Goal: Information Seeking & Learning: Learn about a topic

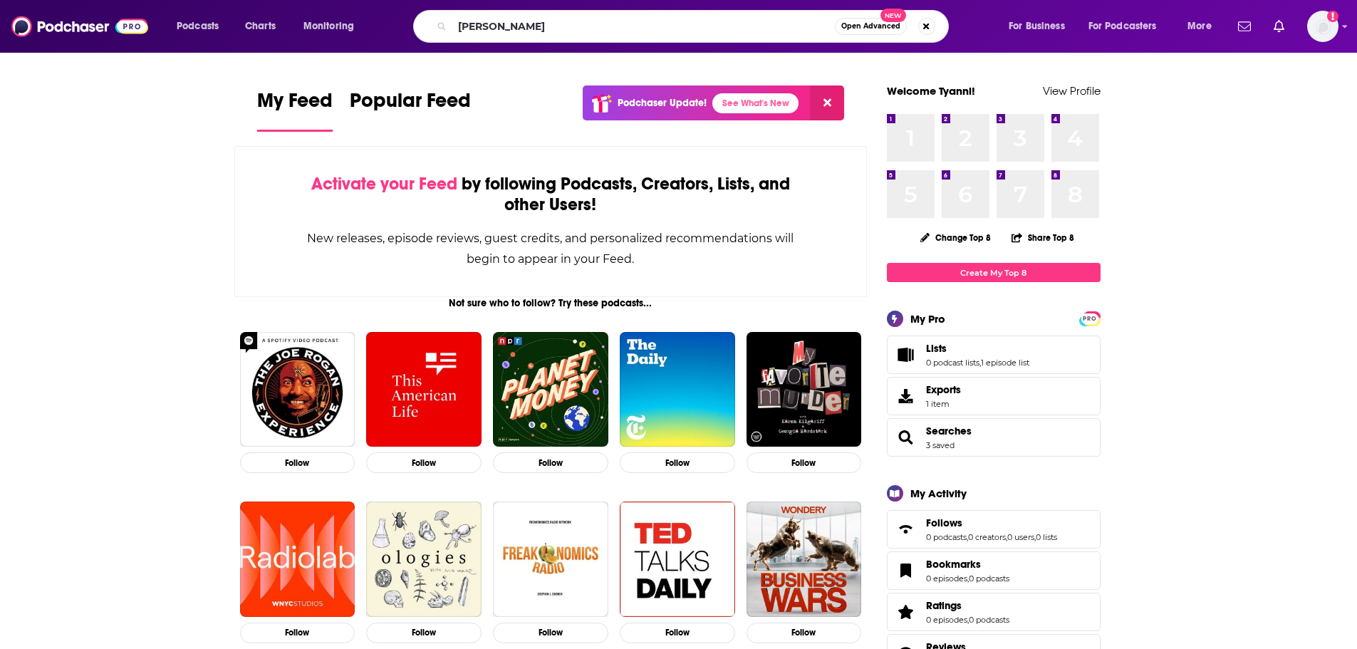
type input "[PERSON_NAME]"
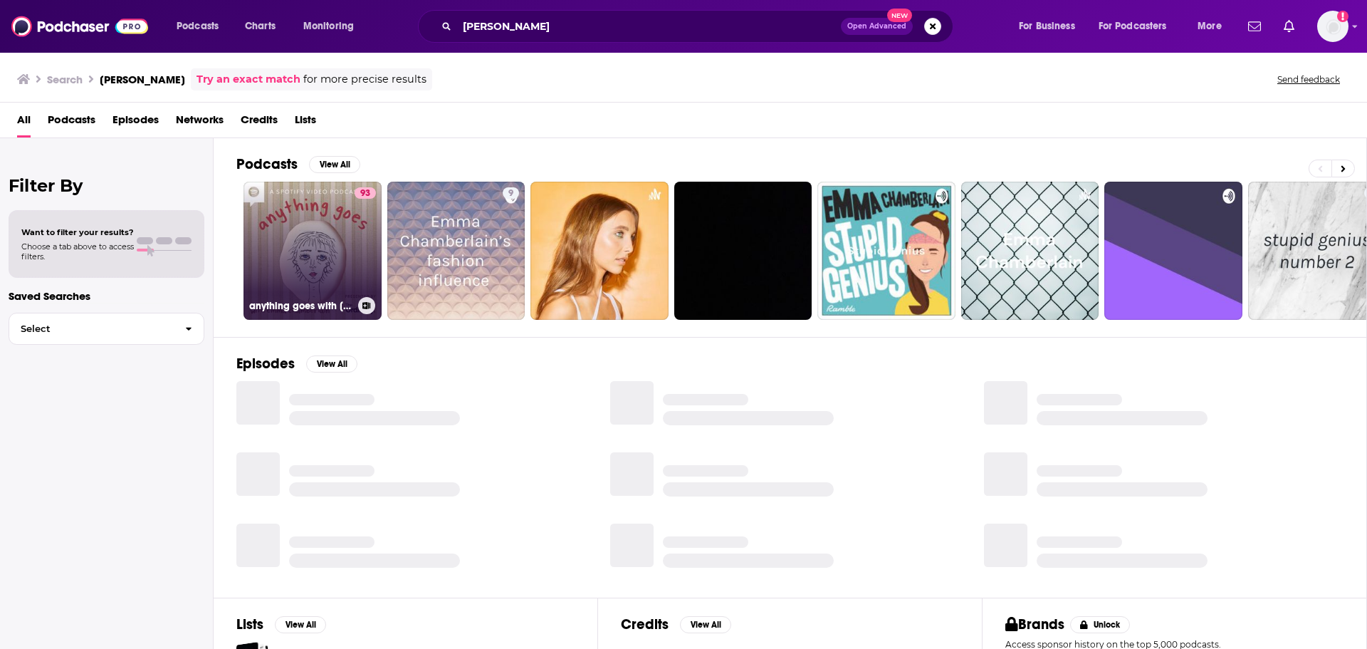
click at [311, 264] on link "93 anything goes with [PERSON_NAME]" at bounding box center [313, 251] width 138 height 138
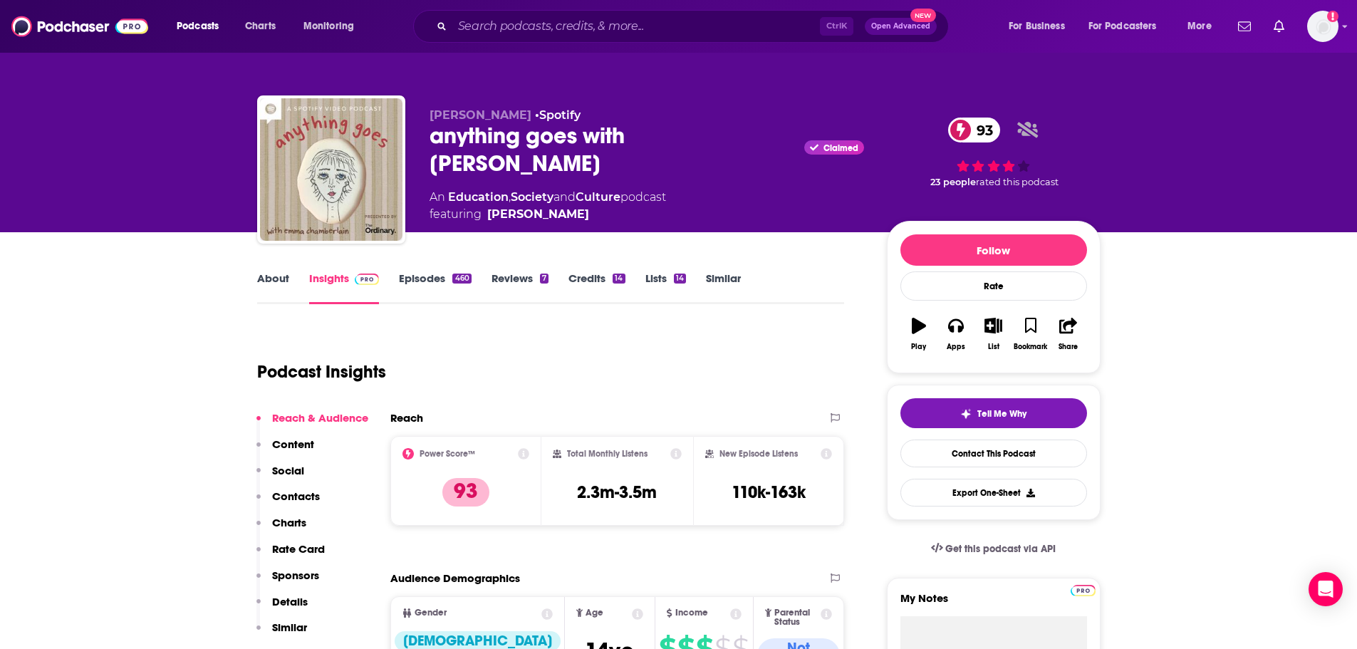
click at [273, 282] on link "About" at bounding box center [273, 287] width 32 height 33
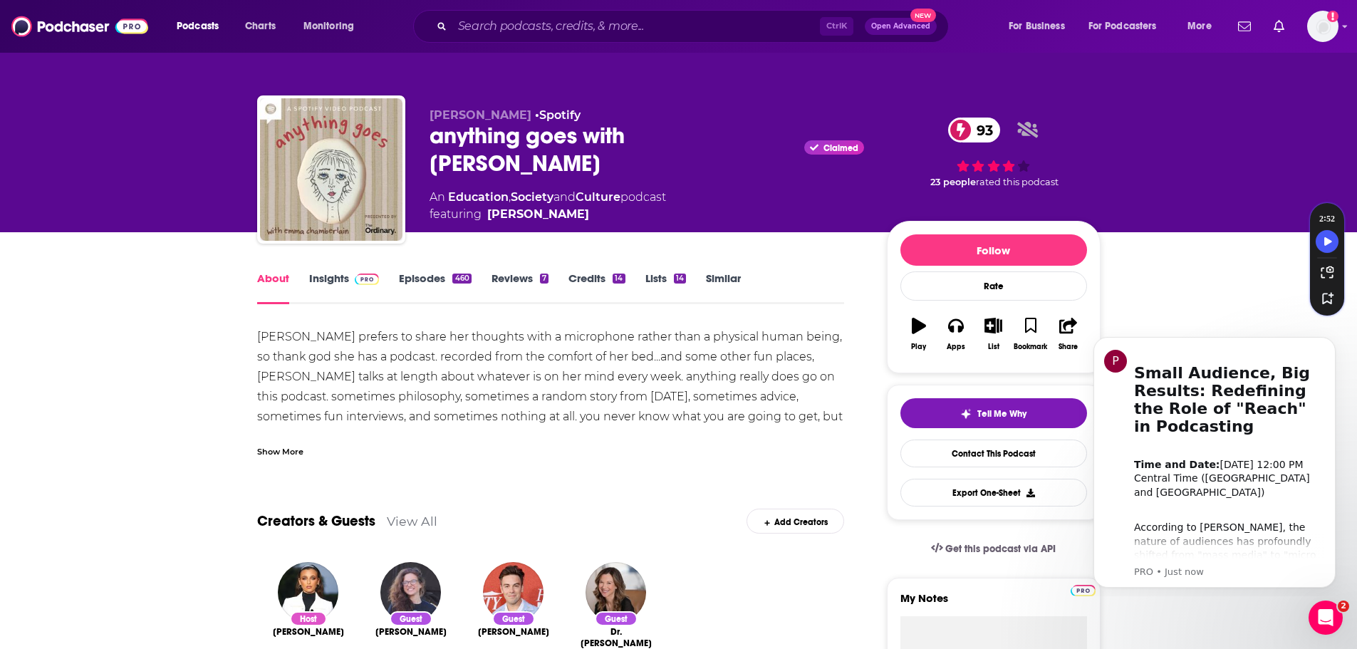
click at [273, 452] on div "Show More" at bounding box center [280, 451] width 46 height 14
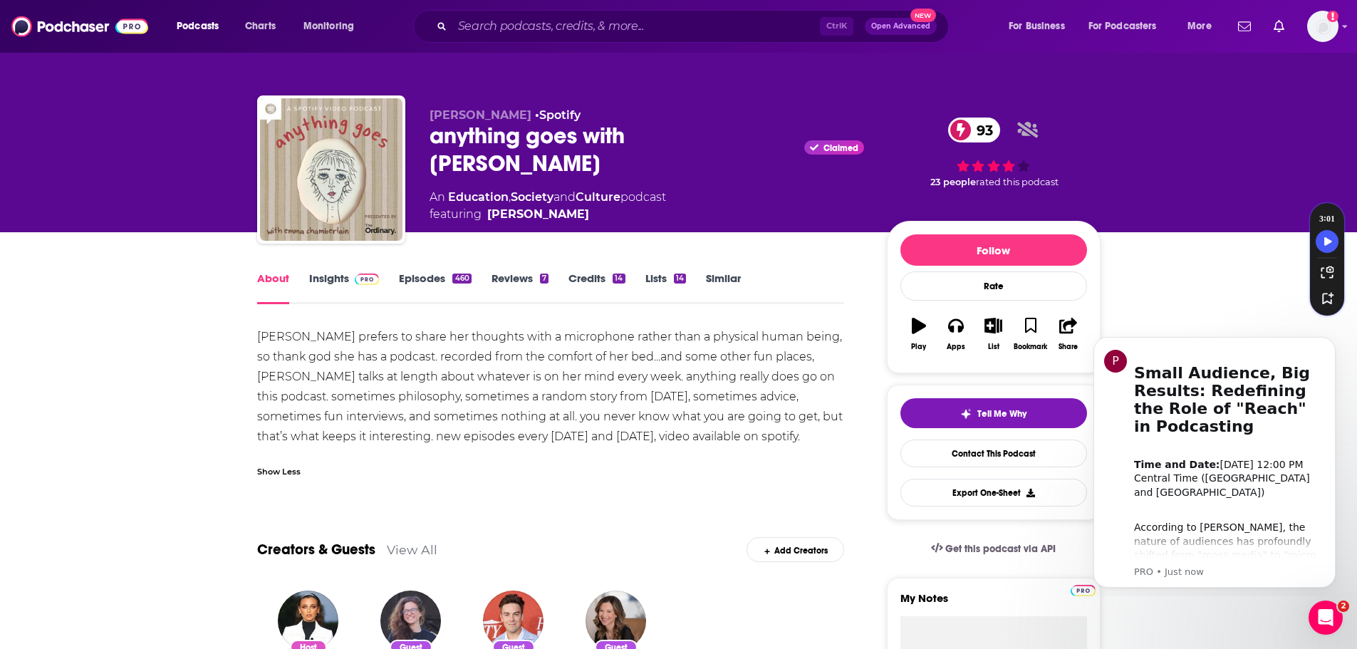
click at [323, 276] on link "Insights" at bounding box center [344, 287] width 71 height 33
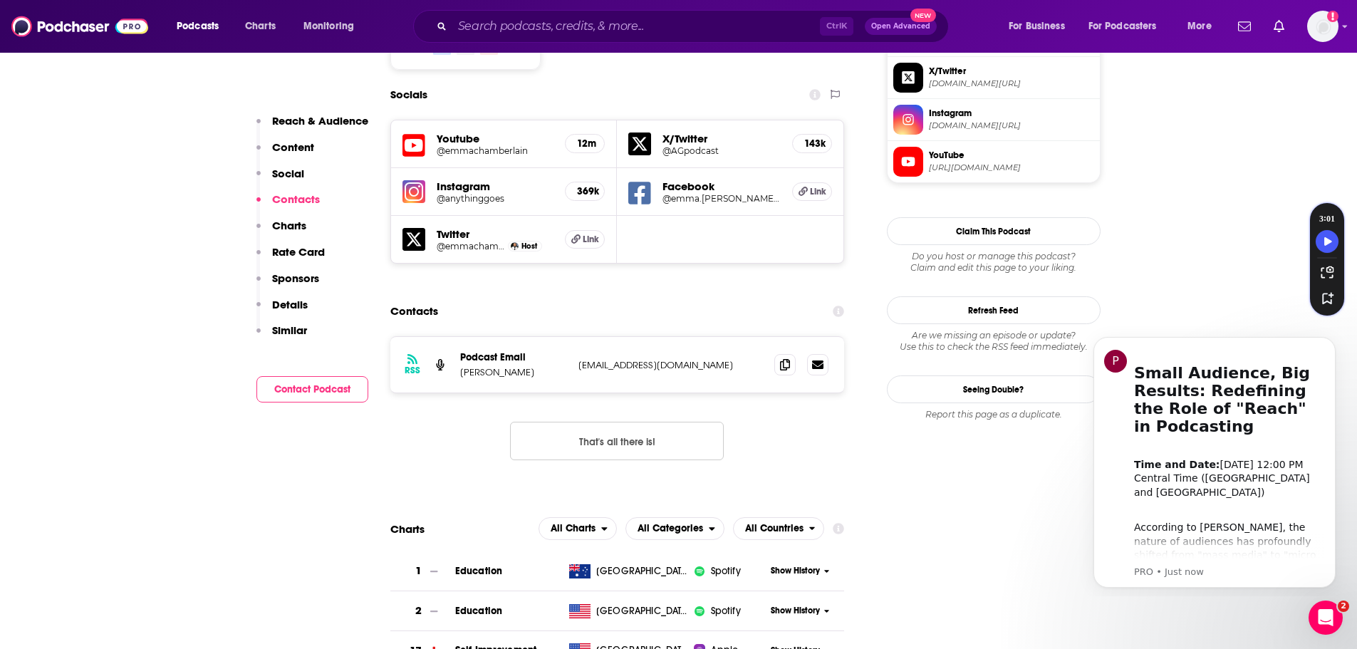
scroll to position [1211, 0]
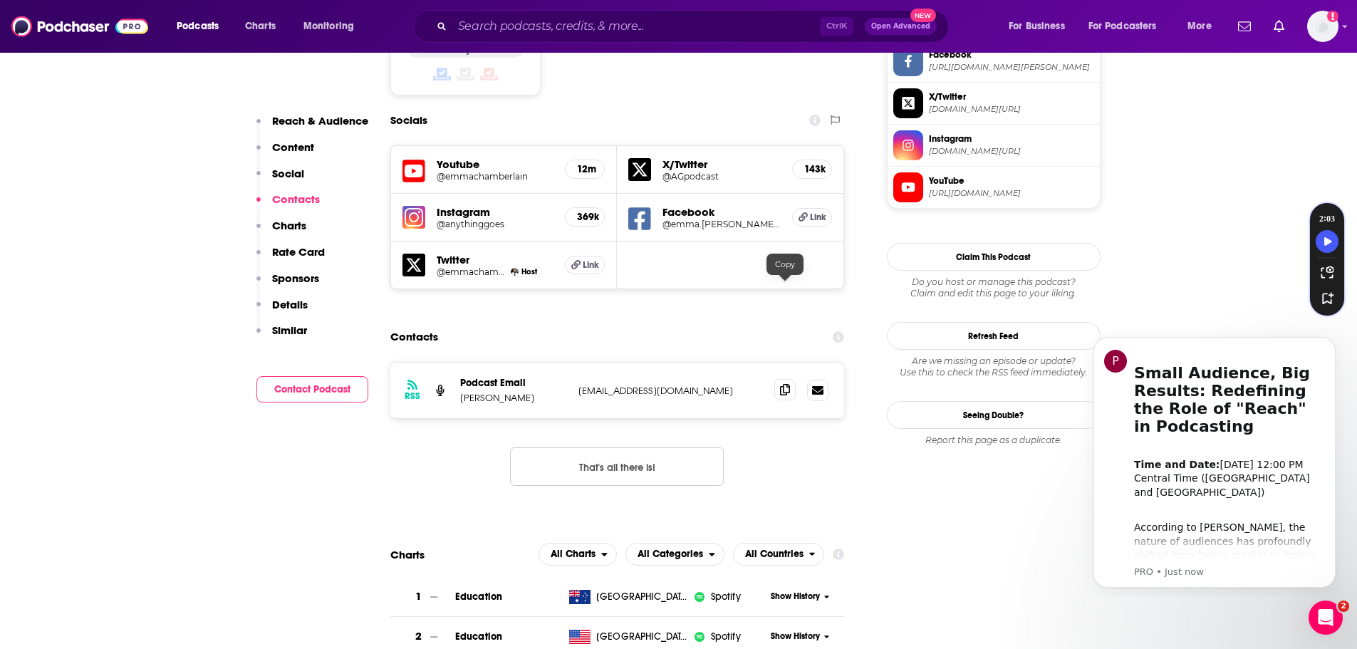
click at [791, 379] on span at bounding box center [784, 389] width 21 height 21
